Goal: Task Accomplishment & Management: Use online tool/utility

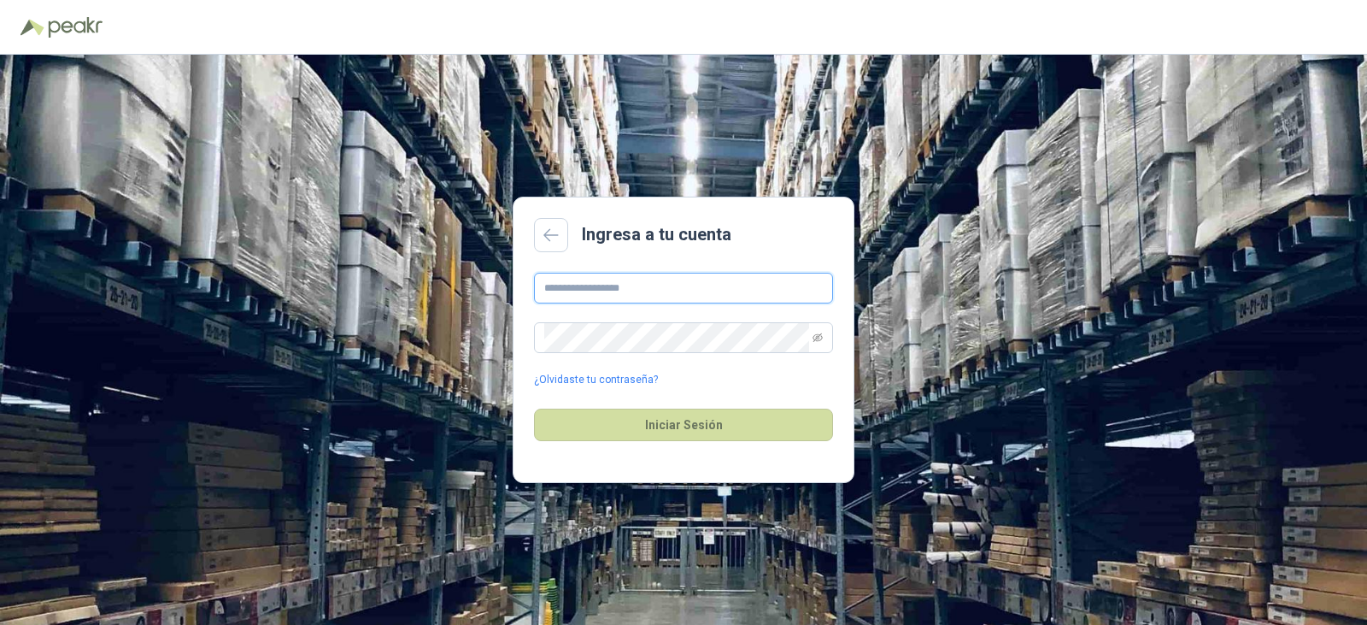
click at [584, 296] on input "text" at bounding box center [683, 288] width 299 height 31
type input "**********"
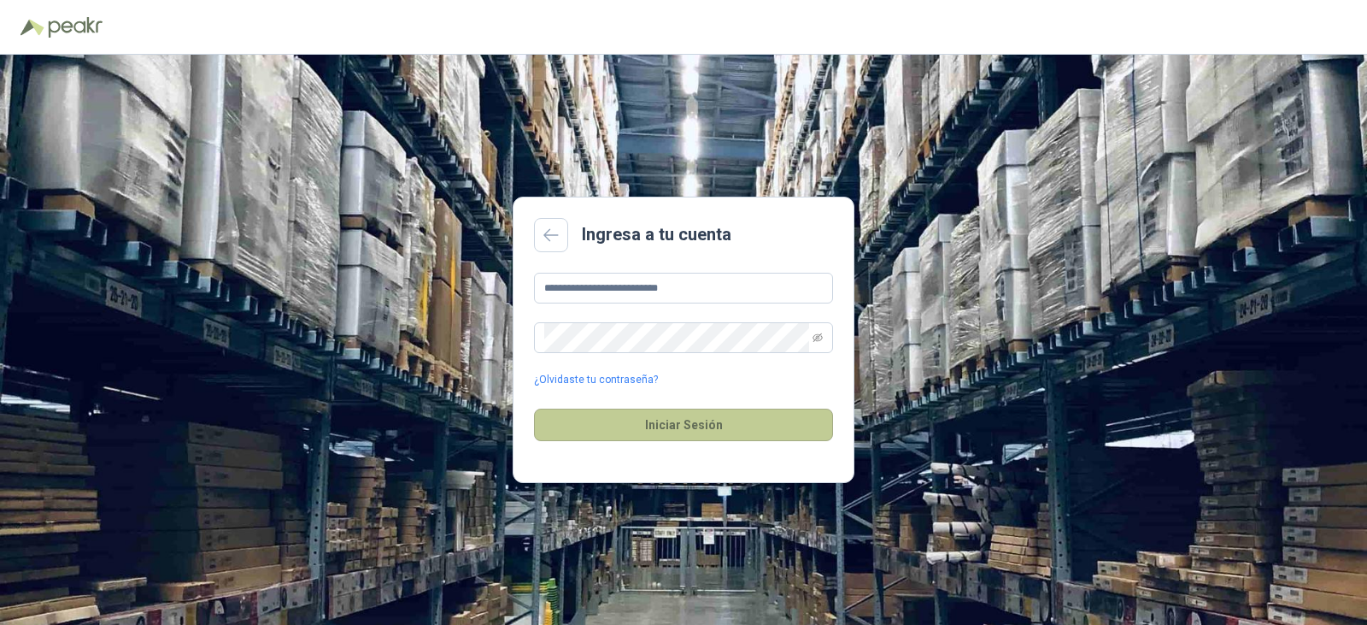
click at [682, 427] on button "Iniciar Sesión" at bounding box center [683, 424] width 299 height 32
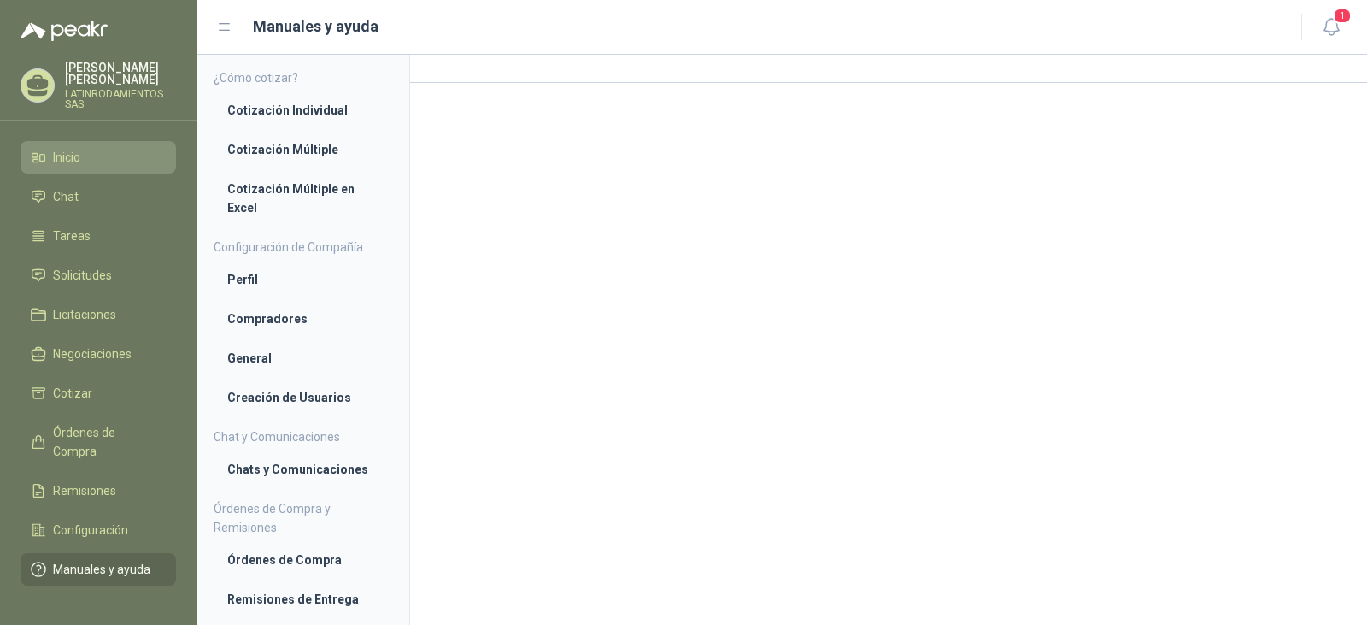
click at [69, 148] on span "Inicio" at bounding box center [66, 157] width 27 height 19
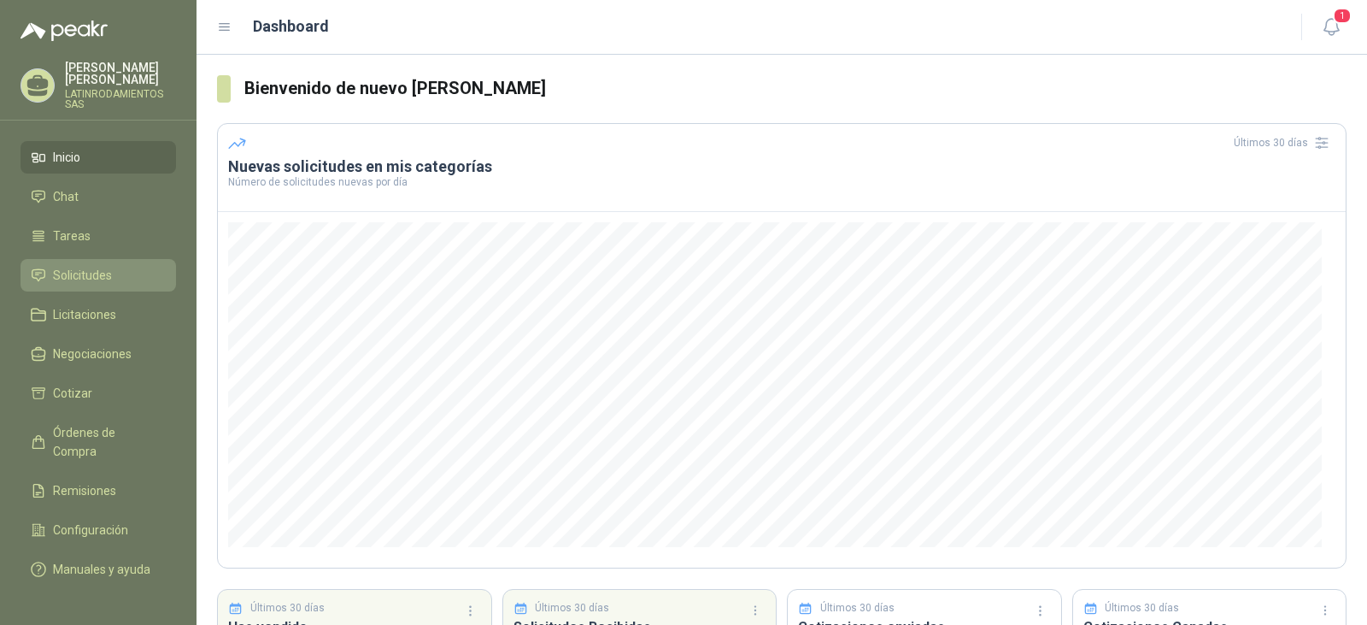
click at [94, 266] on span "Solicitudes" at bounding box center [82, 275] width 59 height 19
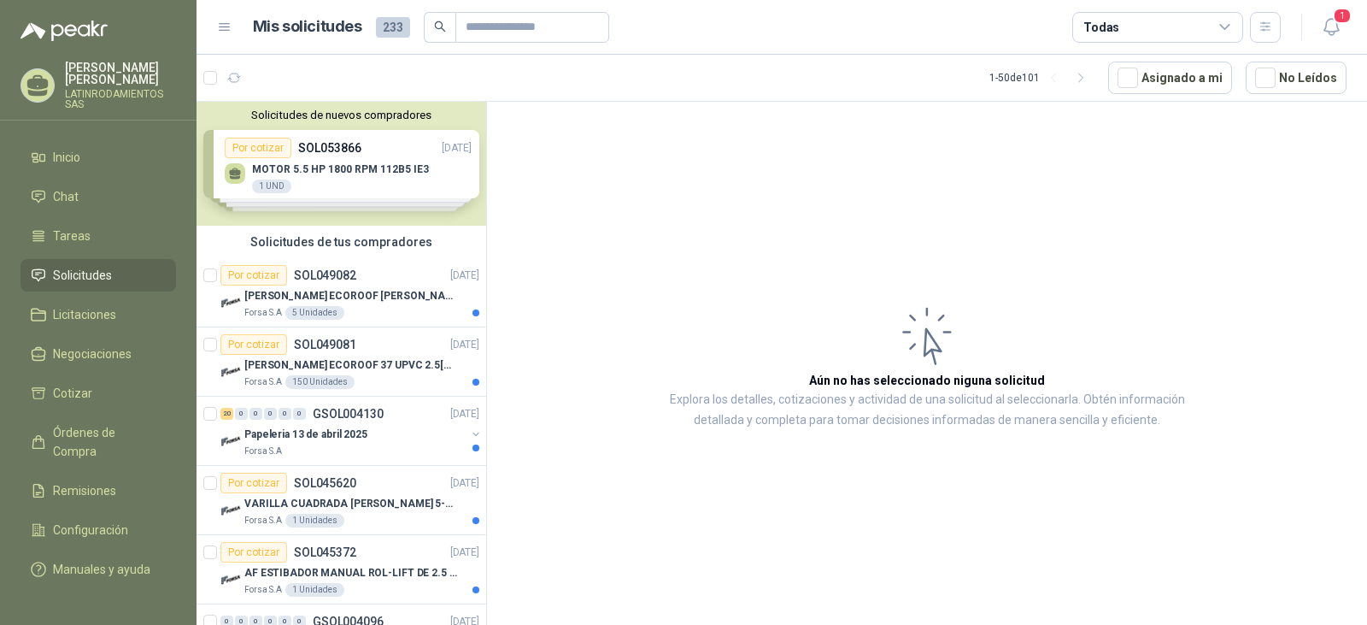
click at [348, 173] on div "Solicitudes de nuevos compradores Por cotizar SOL053866 [DATE] MOTOR 5.5 HP 180…" at bounding box center [342, 164] width 290 height 124
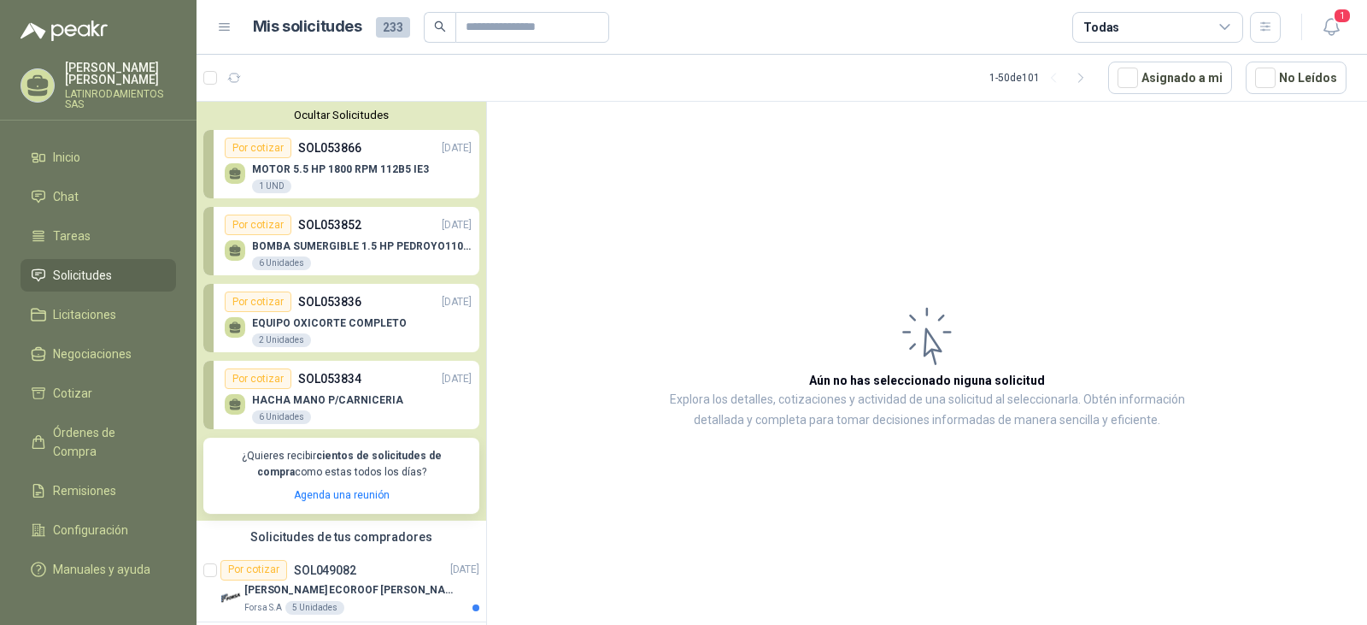
click at [348, 173] on p "MOTOR 5.5 HP 1800 RPM 112B5 IE3" at bounding box center [340, 169] width 177 height 12
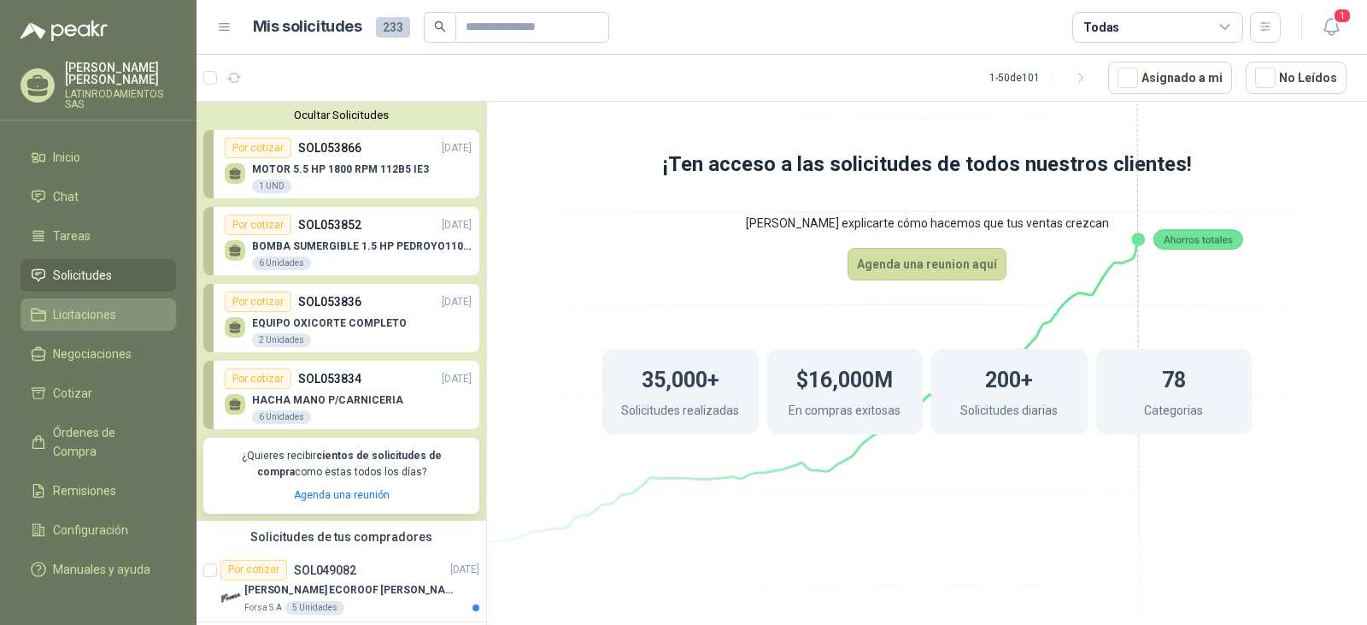
click at [77, 305] on span "Licitaciones" at bounding box center [84, 314] width 63 height 19
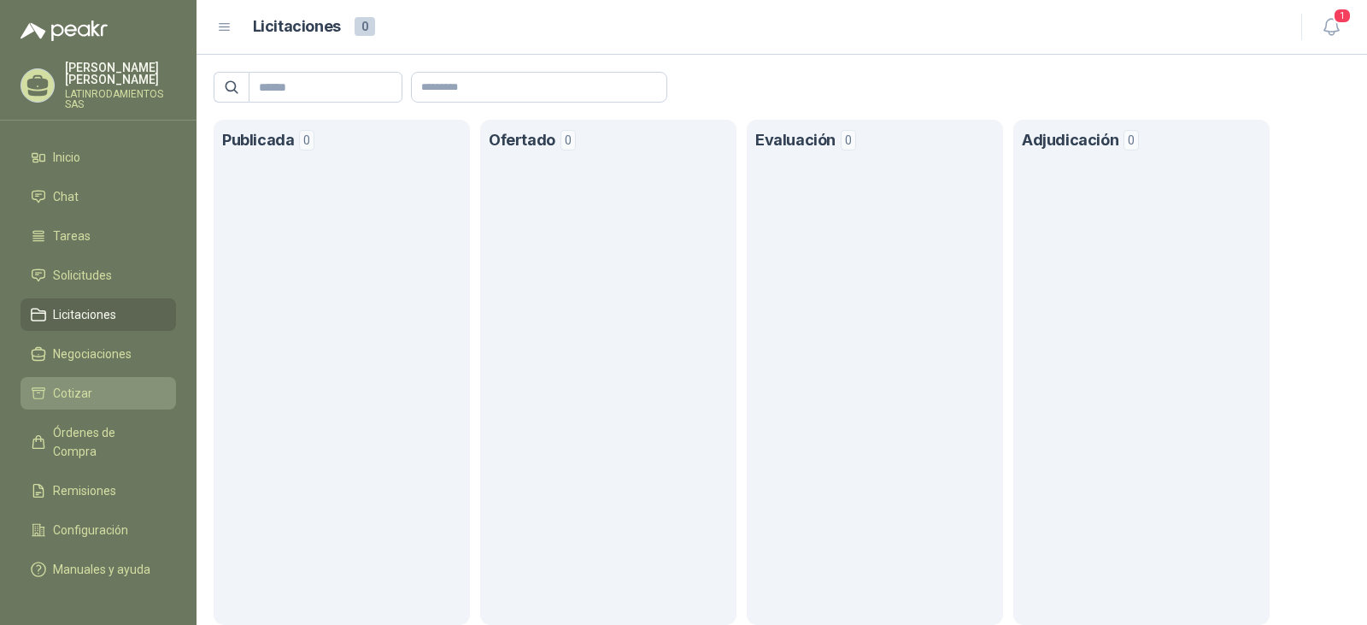
click at [56, 384] on span "Cotizar" at bounding box center [72, 393] width 39 height 19
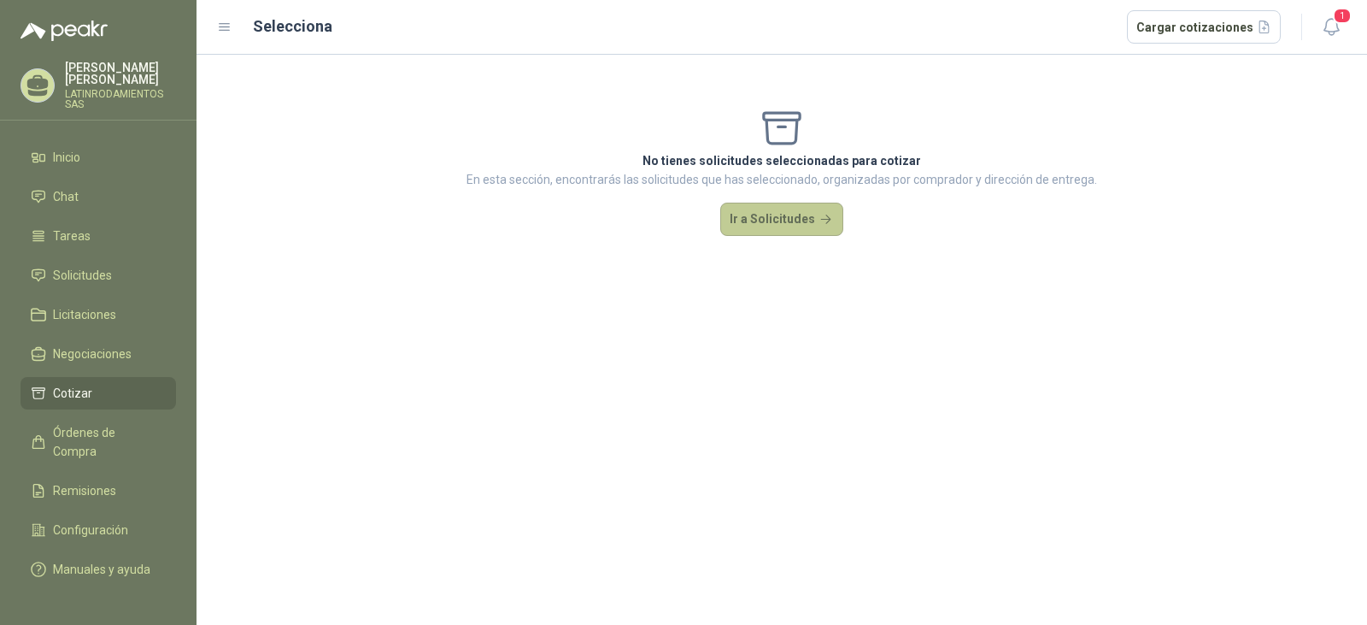
click at [775, 214] on button "Ir a Solicitudes" at bounding box center [781, 219] width 123 height 34
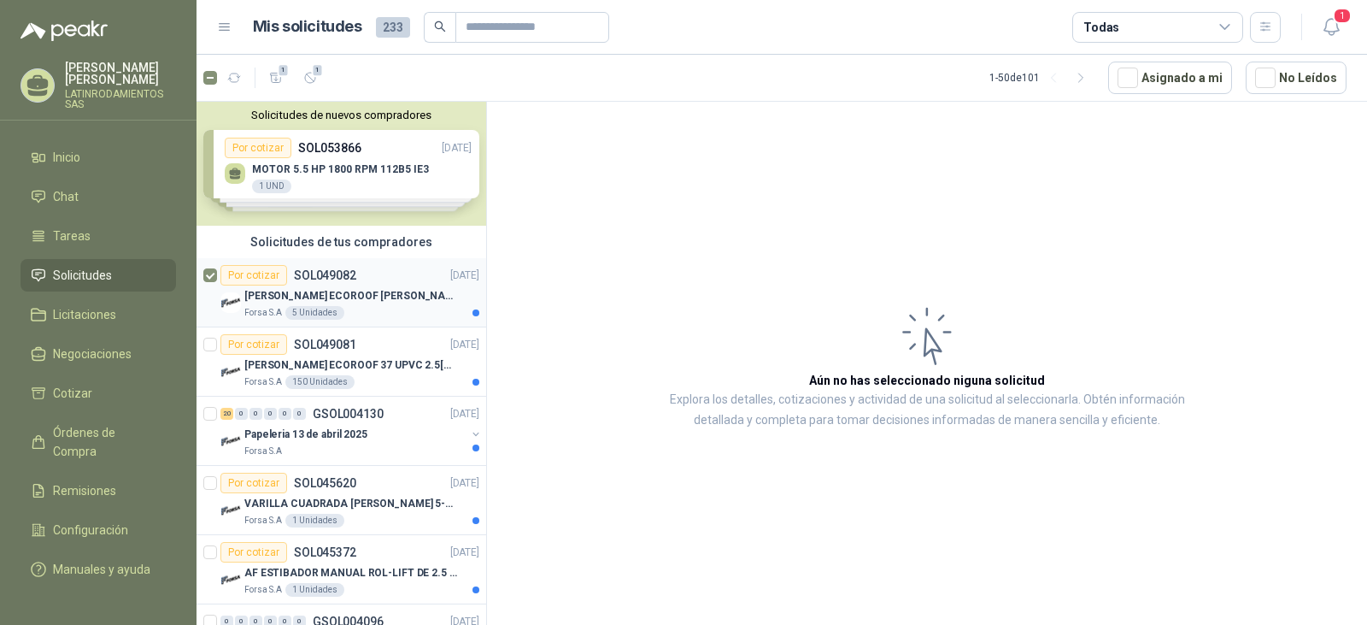
click at [409, 292] on p "[PERSON_NAME] ECOROOF [PERSON_NAME] 37 PC 1MM OPAL 1.07M X 11.80M BTR" at bounding box center [350, 296] width 213 height 16
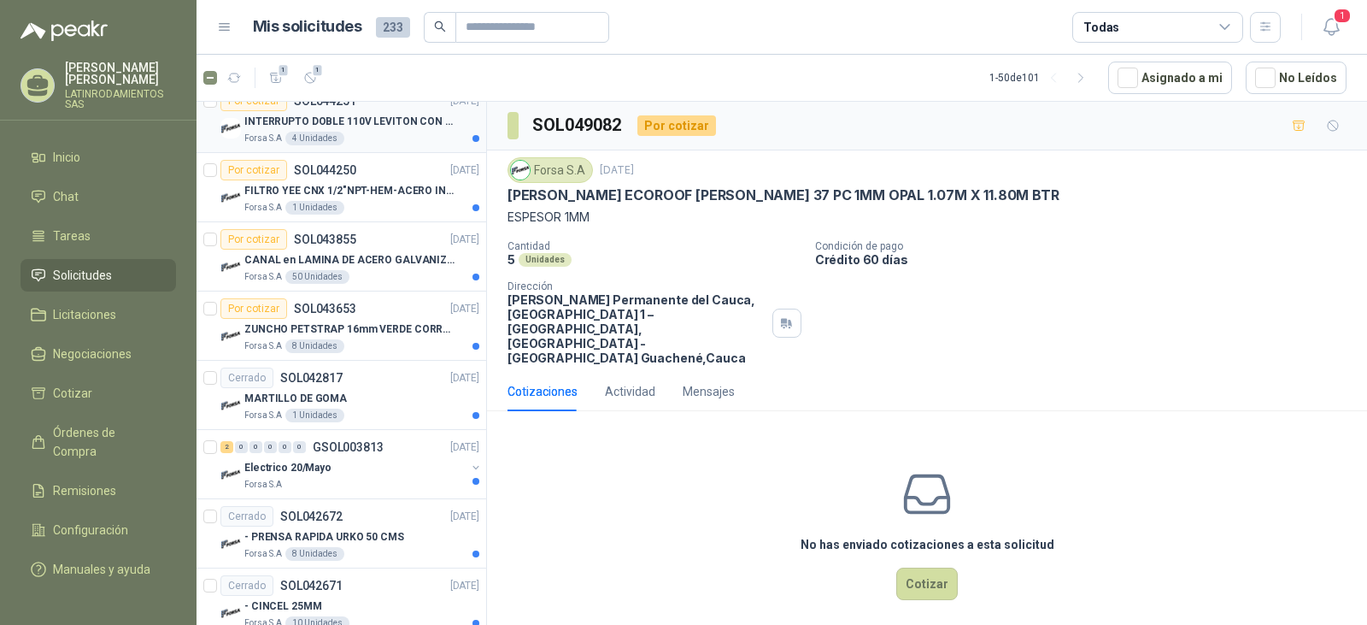
scroll to position [1538, 0]
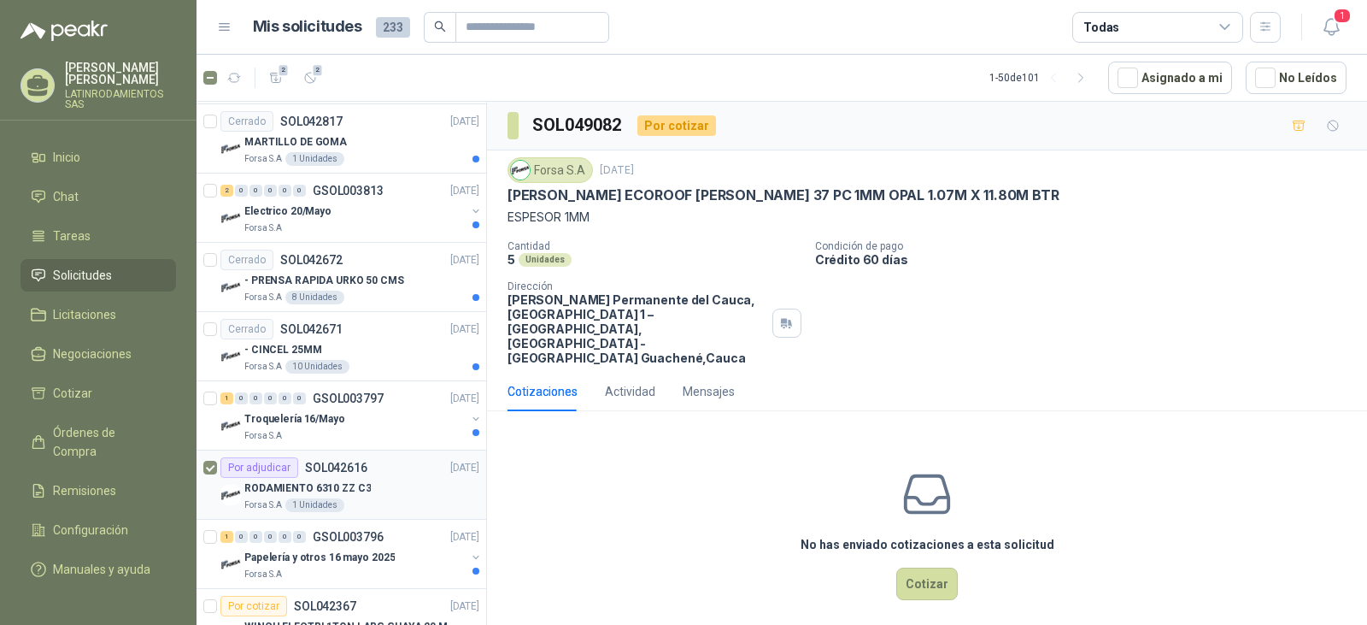
click at [355, 486] on p "RODAMIENTO 6310 ZZ C3" at bounding box center [307, 488] width 126 height 16
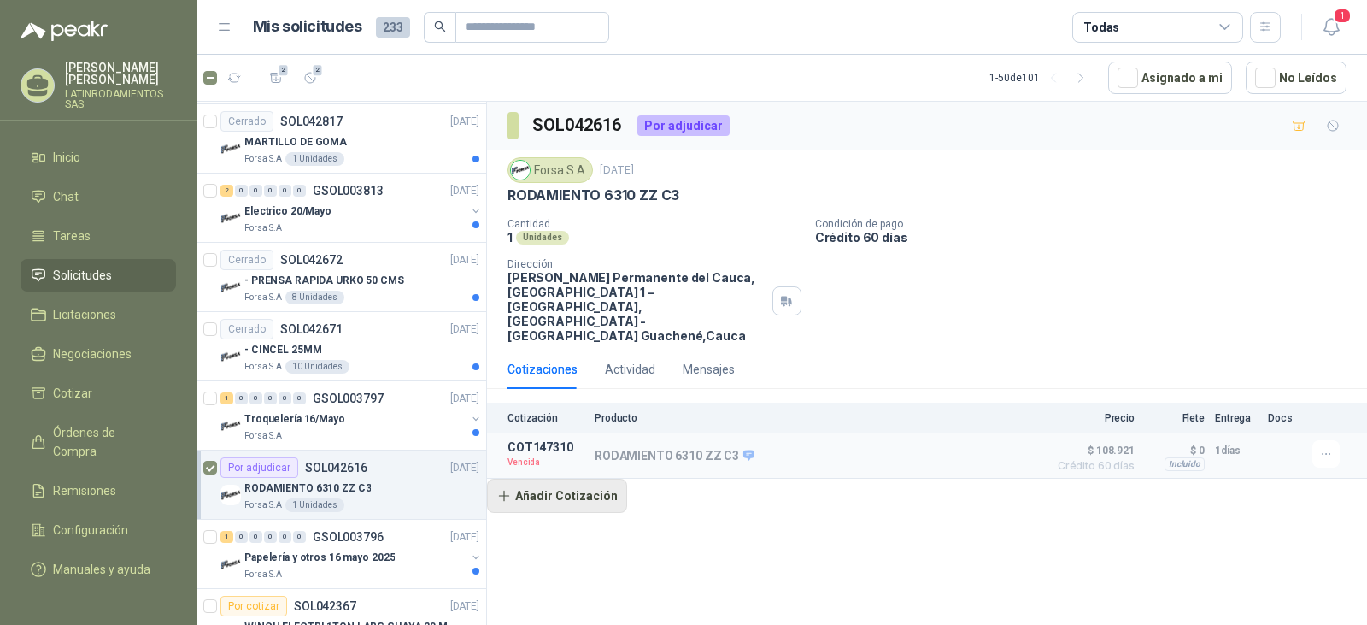
click at [569, 478] on button "Añadir Cotización" at bounding box center [557, 495] width 140 height 34
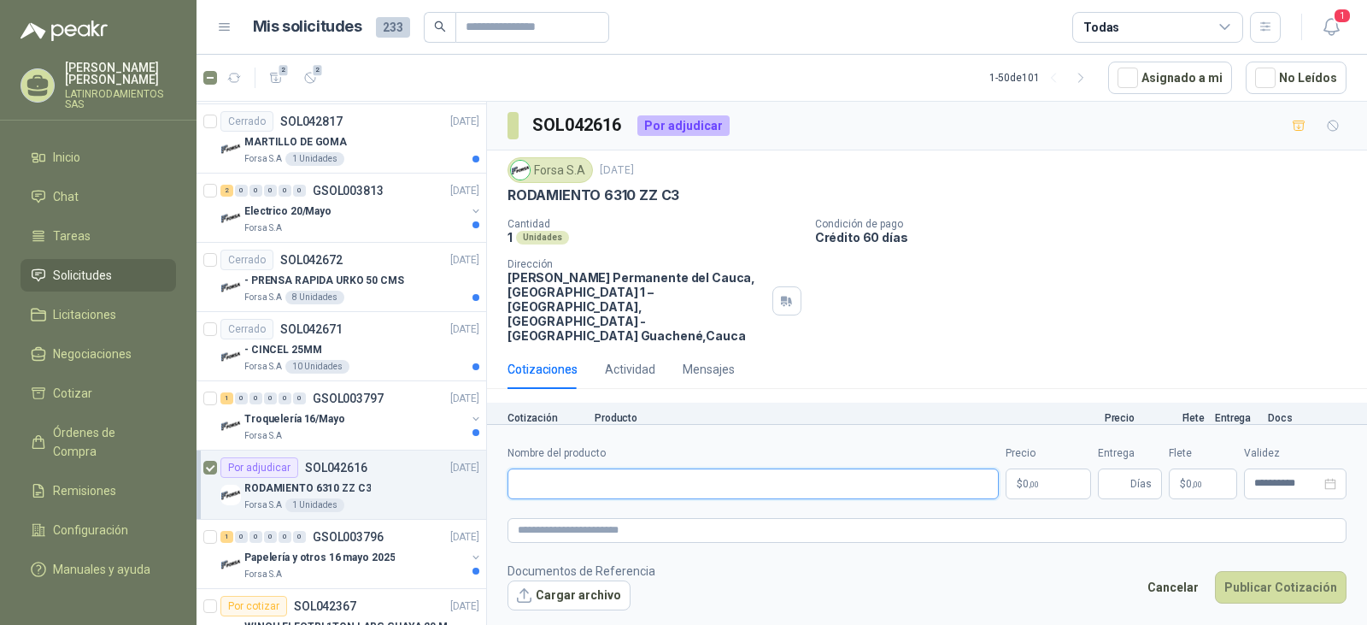
click at [563, 483] on input "Nombre del producto" at bounding box center [752, 483] width 491 height 31
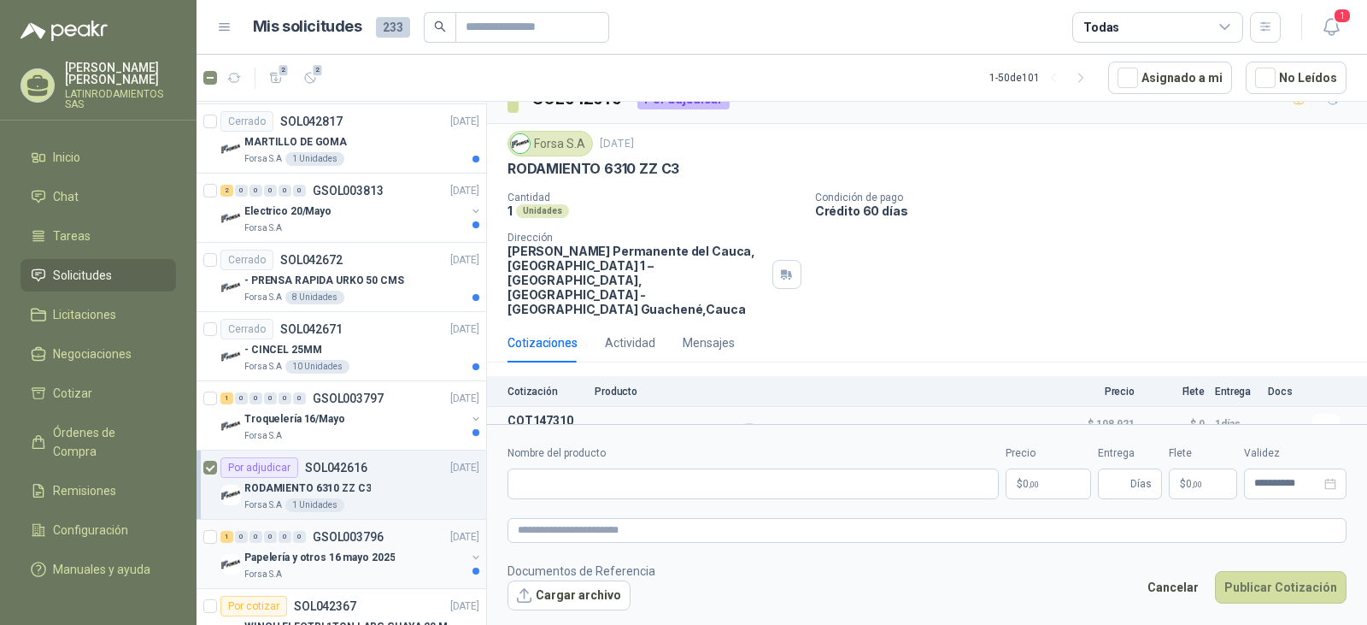
click at [339, 557] on p "Papelería y otros 16 mayo 2025" at bounding box center [319, 557] width 150 height 16
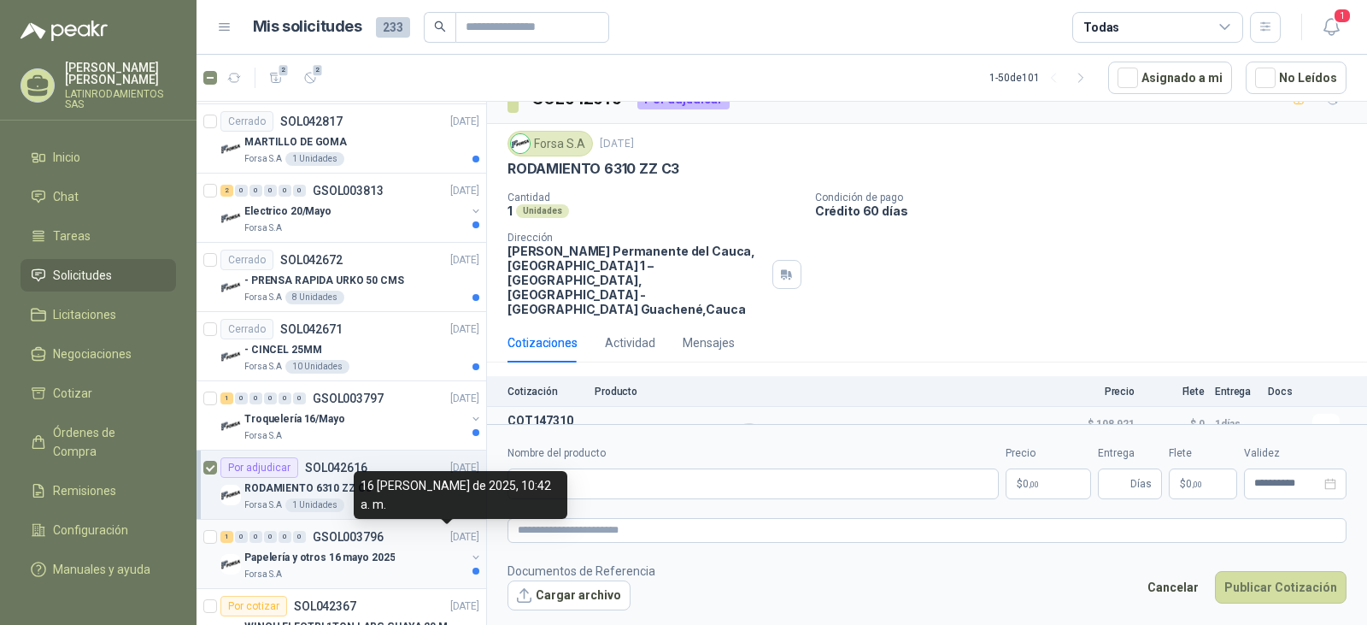
scroll to position [1709, 0]
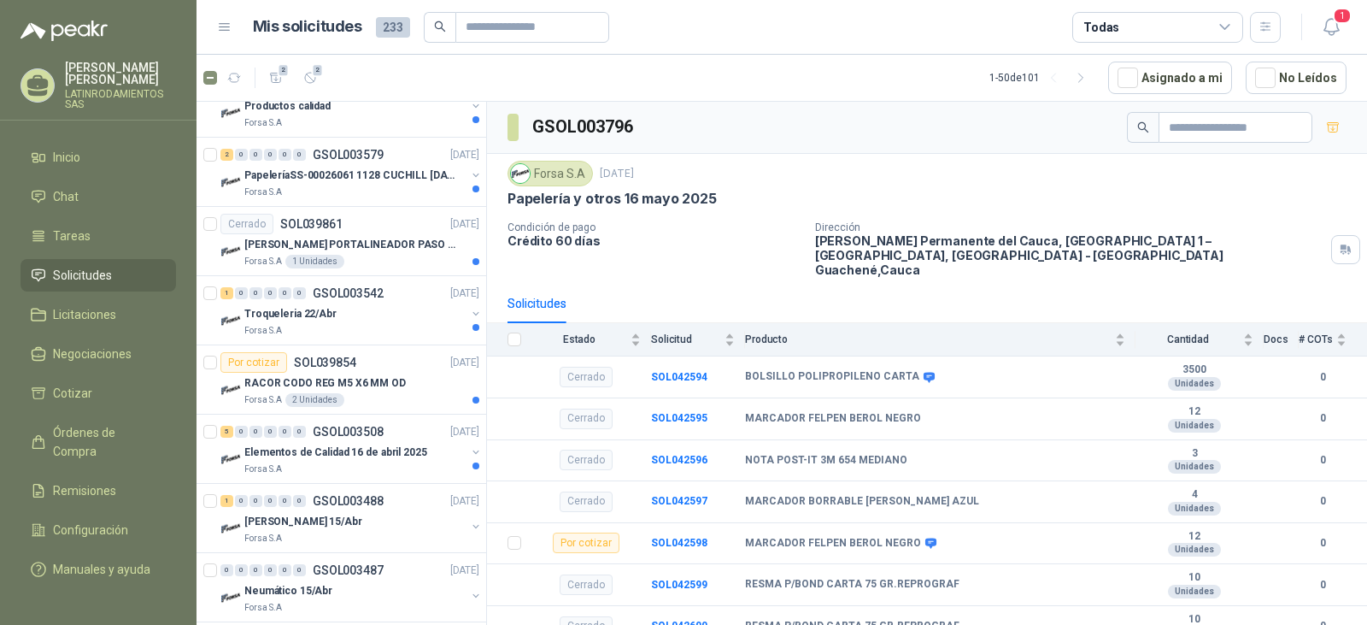
scroll to position [3125, 0]
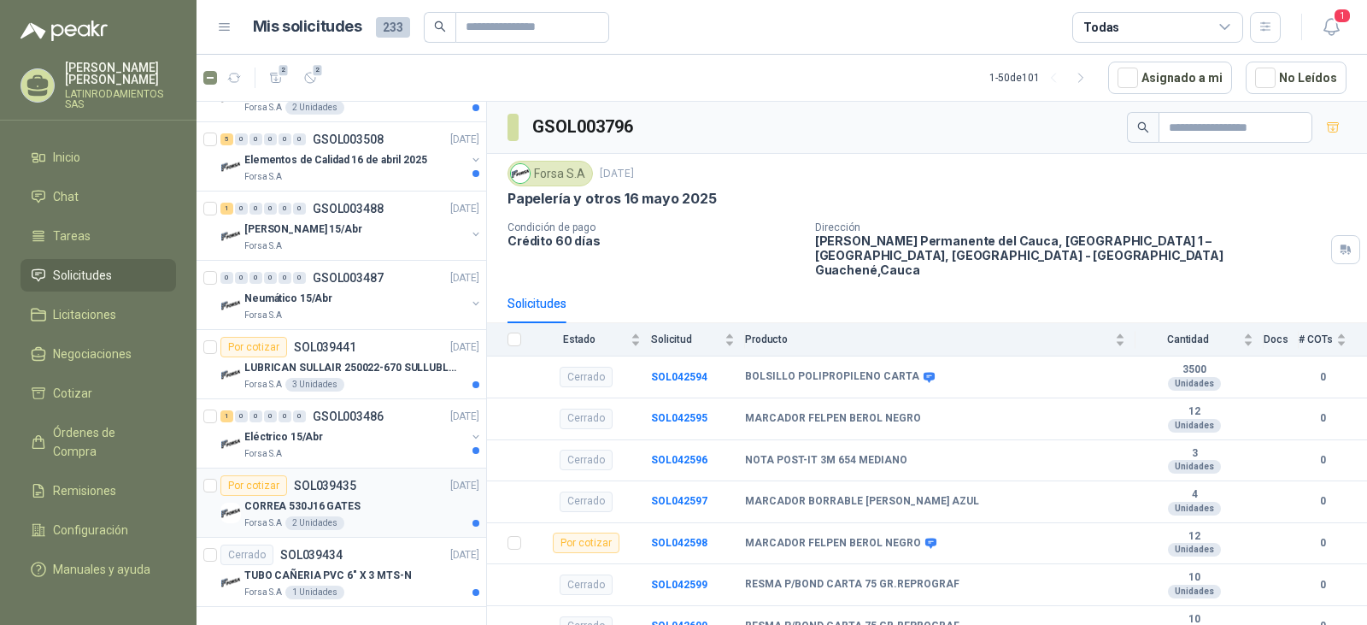
click at [385, 496] on div "CORREA 530J16 GATES" at bounding box center [361, 506] width 235 height 21
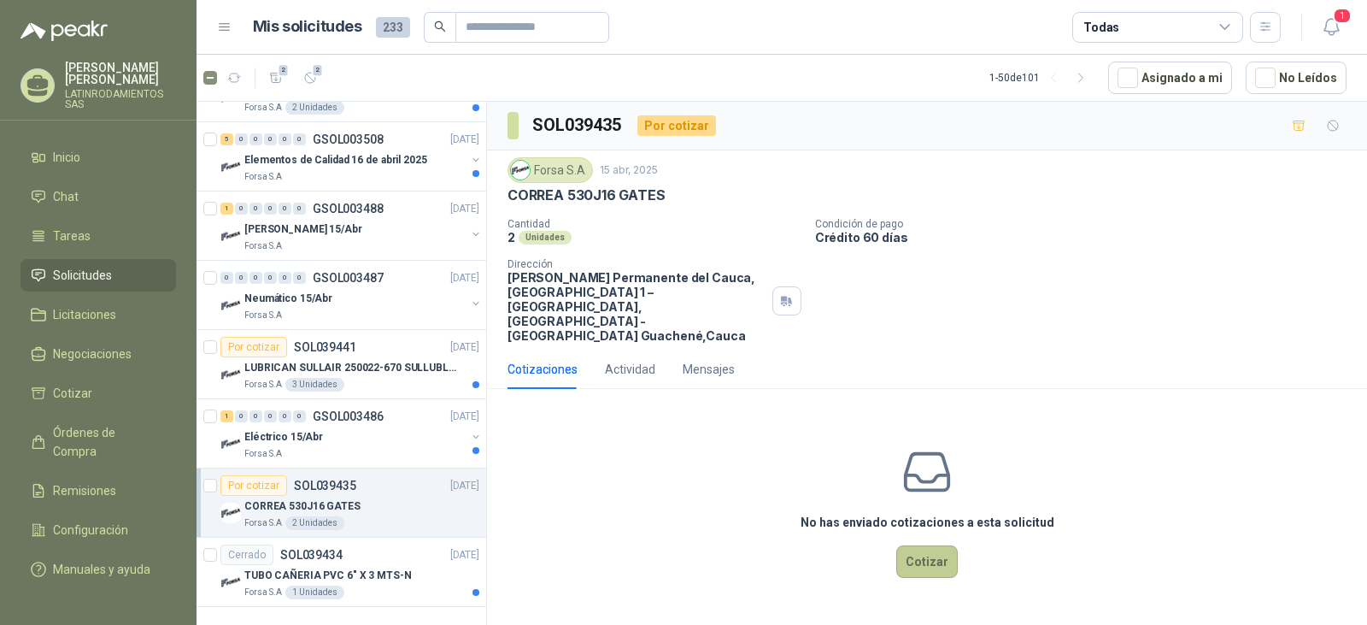
click at [929, 545] on button "Cotizar" at bounding box center [927, 561] width 62 height 32
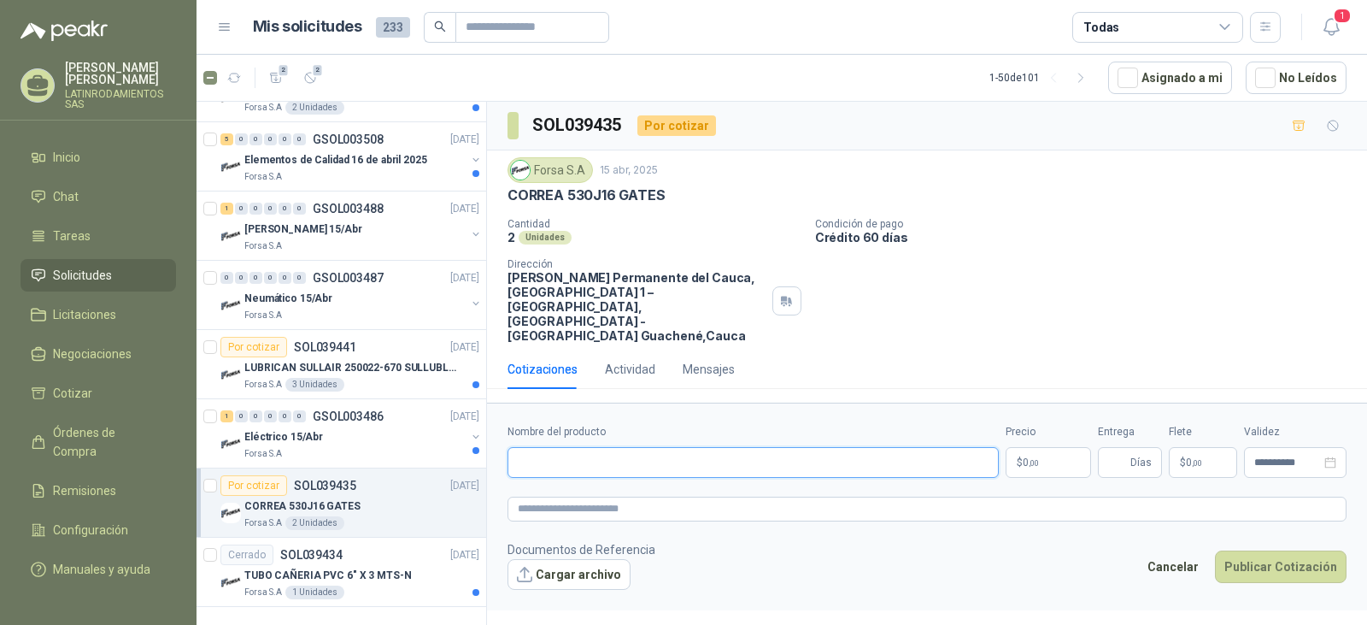
click at [695, 447] on input "Nombre del producto" at bounding box center [752, 462] width 491 height 31
click at [696, 447] on input "Nombre del producto" at bounding box center [752, 462] width 491 height 31
